Goal: Transaction & Acquisition: Purchase product/service

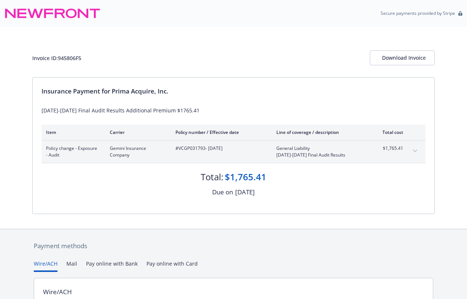
scroll to position [83, 0]
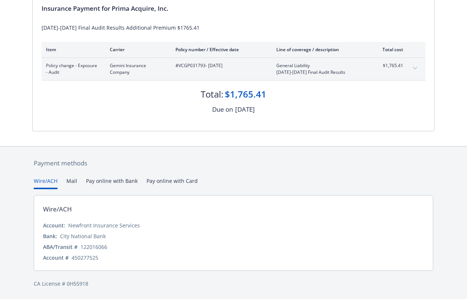
click at [112, 179] on button "Pay online with Bank" at bounding box center [112, 183] width 52 height 12
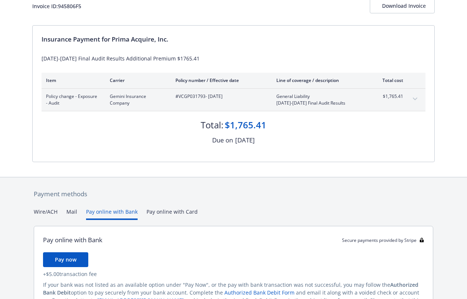
scroll to position [23, 0]
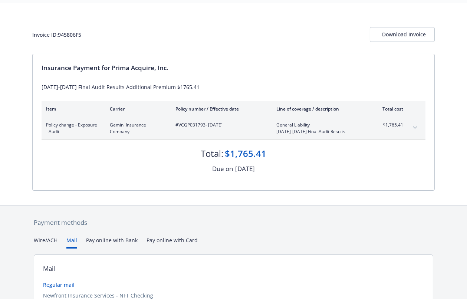
click at [71, 240] on button "Mail" at bounding box center [71, 242] width 11 height 12
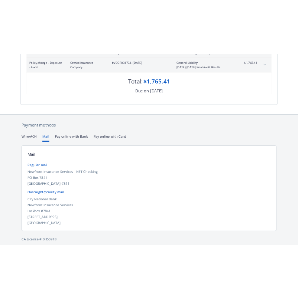
scroll to position [141, 0]
